Goal: Information Seeking & Learning: Learn about a topic

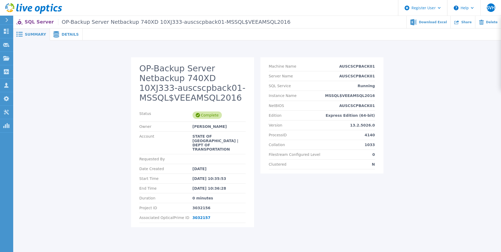
click at [62, 34] on span "Details" at bounding box center [70, 34] width 17 height 4
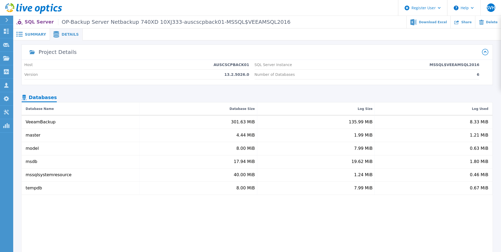
click at [38, 34] on span "Summary" at bounding box center [35, 34] width 21 height 4
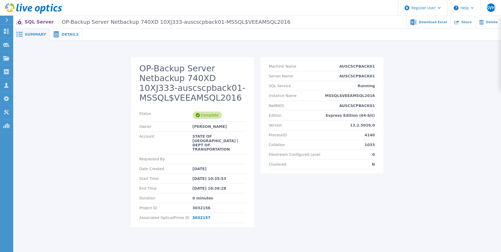
click at [58, 40] on div "OP-Backup Server Netbackup 740XD 10XJ333-auscscpback01-MSSQL$VEEAMSQL2016 Statu…" at bounding box center [257, 139] width 488 height 198
click at [66, 38] on div "Details" at bounding box center [66, 35] width 33 height 12
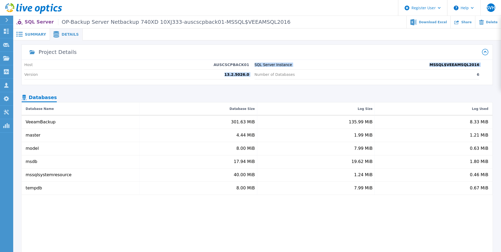
drag, startPoint x: 249, startPoint y: 75, endPoint x: 254, endPoint y: 76, distance: 5.6
click at [254, 76] on div "Host AUSCSCPBACK01 Version 13.2.5026.0 SQL Server Instance MSSQL$VEEAMSQL2016 N…" at bounding box center [257, 72] width 471 height 25
drag, startPoint x: 254, startPoint y: 76, endPoint x: 253, endPoint y: 89, distance: 13.6
click at [253, 89] on div "Project Details Host AUSCSCPBACK01 Version 13.2.5026.0 SQL Server Instance MSSQ…" at bounding box center [257, 156] width 471 height 222
click at [57, 34] on span at bounding box center [56, 34] width 12 height 6
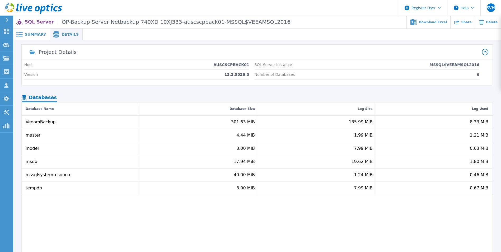
click at [32, 34] on span "Summary" at bounding box center [35, 34] width 21 height 4
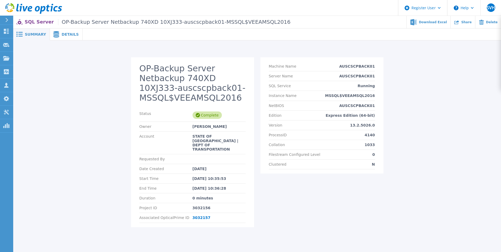
click at [56, 37] on icon at bounding box center [56, 34] width 6 height 6
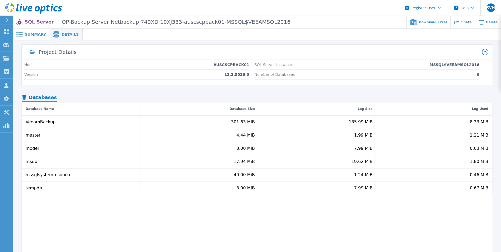
click at [35, 38] on div "Summary" at bounding box center [31, 35] width 37 height 12
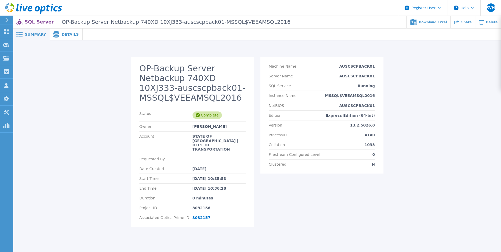
click at [56, 34] on icon at bounding box center [56, 34] width 6 height 6
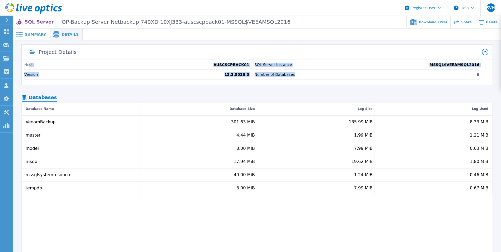
drag, startPoint x: 29, startPoint y: 66, endPoint x: 315, endPoint y: 77, distance: 286.0
click at [315, 77] on div "Host AUSCSCPBACK01 Version 13.2.5026.0 SQL Server Instance MSSQL$VEEAMSQL2016 N…" at bounding box center [257, 72] width 471 height 25
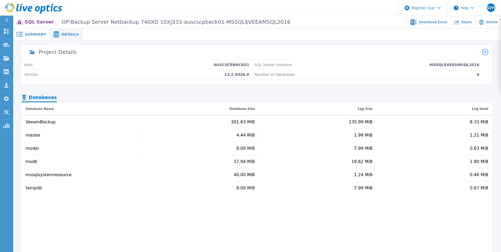
drag, startPoint x: 315, startPoint y: 77, endPoint x: 314, endPoint y: 98, distance: 20.6
click at [313, 96] on nav "Databases" at bounding box center [257, 97] width 471 height 9
click at [30, 36] on span "Summary" at bounding box center [35, 34] width 21 height 4
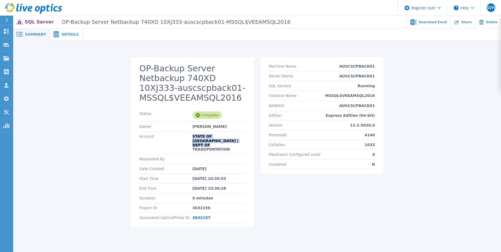
drag, startPoint x: 190, startPoint y: 137, endPoint x: 230, endPoint y: 144, distance: 40.7
click at [230, 144] on div "Account STATE OF TX | DEPT OF TRANSPORTATION" at bounding box center [192, 143] width 106 height 22
drag, startPoint x: 230, startPoint y: 144, endPoint x: 261, endPoint y: 167, distance: 38.6
click at [241, 167] on div "Aug 28, 2025" at bounding box center [219, 169] width 53 height 4
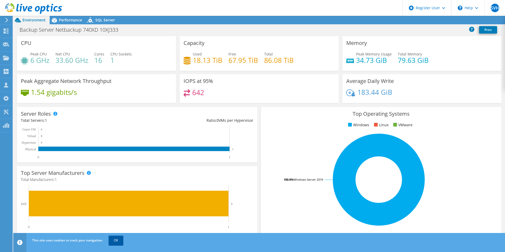
drag, startPoint x: 113, startPoint y: 242, endPoint x: 117, endPoint y: 238, distance: 5.4
click at [113, 242] on link "OK" at bounding box center [116, 241] width 15 height 10
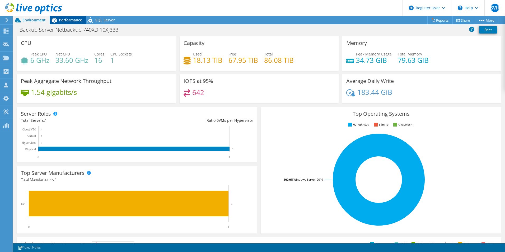
click at [62, 17] on div "Performance" at bounding box center [68, 20] width 36 height 8
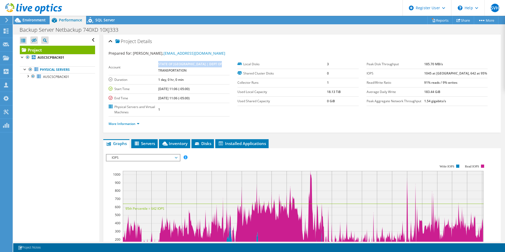
drag, startPoint x: 169, startPoint y: 62, endPoint x: 198, endPoint y: 70, distance: 30.6
click at [198, 70] on td "STATE OF [GEOGRAPHIC_DATA] | DEPT OF TRANSPORTATION" at bounding box center [194, 68] width 72 height 16
drag, startPoint x: 198, startPoint y: 70, endPoint x: 188, endPoint y: 69, distance: 10.3
copy b "STATE OF [GEOGRAPHIC_DATA] | DEPT OF TRANSPORTATION"
